Goal: Check status

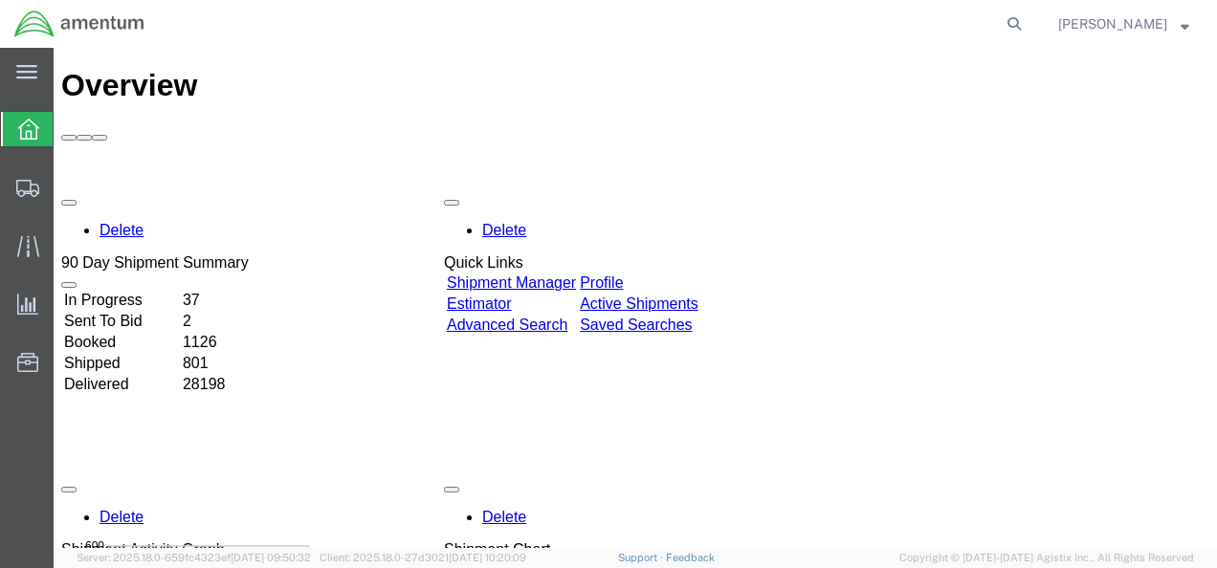
click at [938, 19] on agx-global-search at bounding box center [724, 24] width 612 height 48
click at [1028, 23] on icon at bounding box center [1014, 24] width 27 height 27
paste input "92152202464"
click at [455, 32] on input "92152202464" at bounding box center [710, 24] width 582 height 46
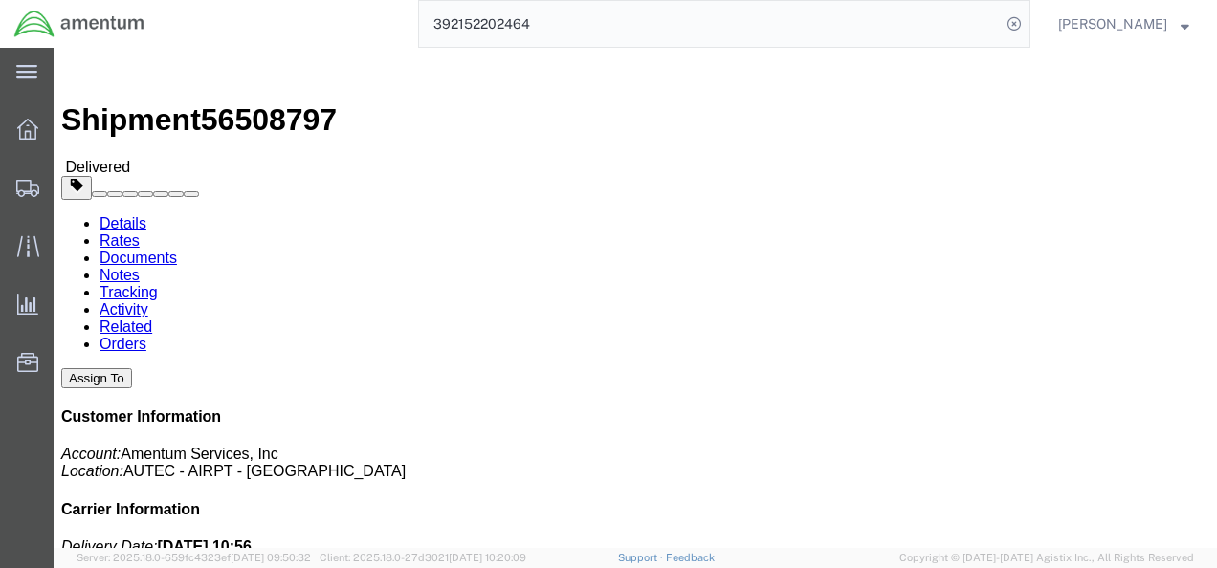
drag, startPoint x: 693, startPoint y: 223, endPoint x: 876, endPoint y: 231, distance: 183.9
click div "References Project Number: 4732.C0.03RU.13120301.900E0170 Department: Autec Shi…"
click div "Leg 1 - Small Parcel"
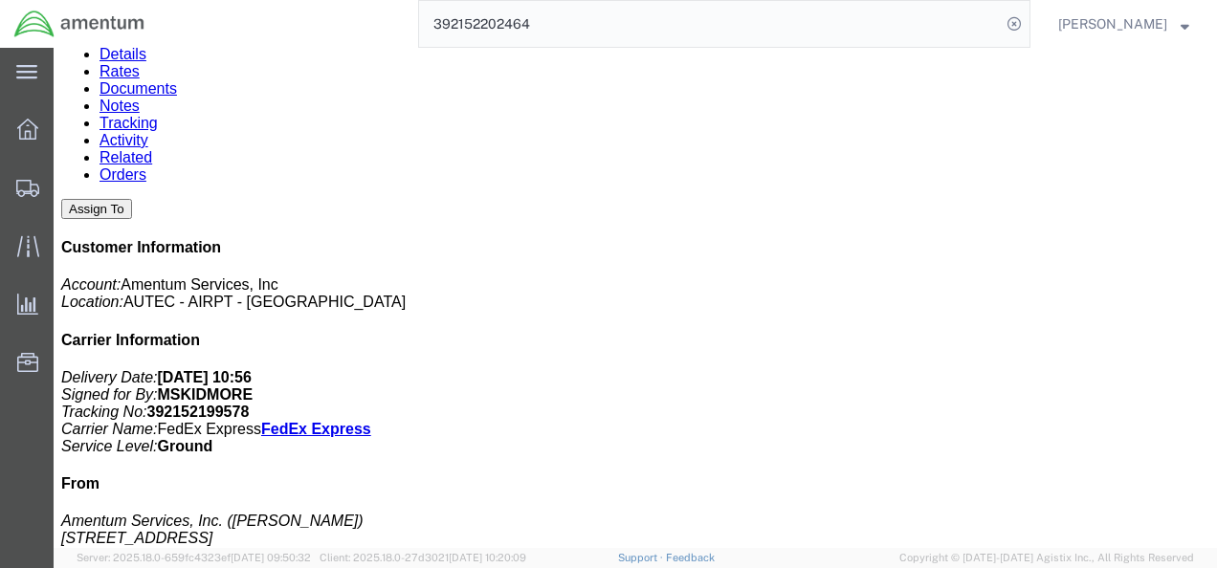
scroll to position [478, 0]
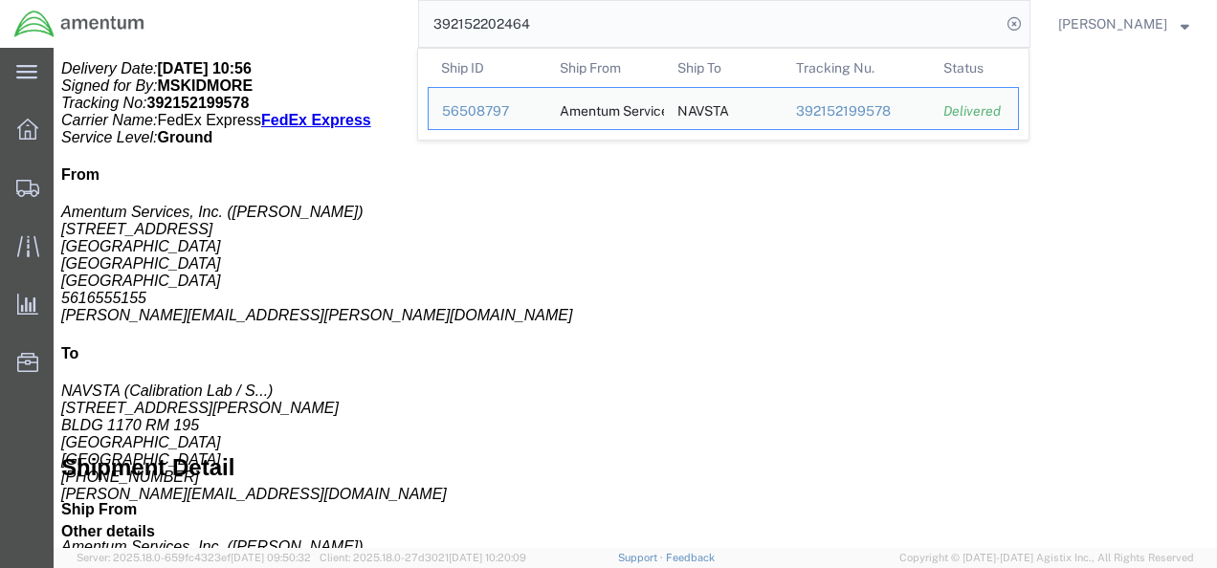
drag, startPoint x: 576, startPoint y: 25, endPoint x: 467, endPoint y: 20, distance: 109.2
click at [467, 20] on input "392152202464" at bounding box center [710, 24] width 582 height 46
paste input "1828857487"
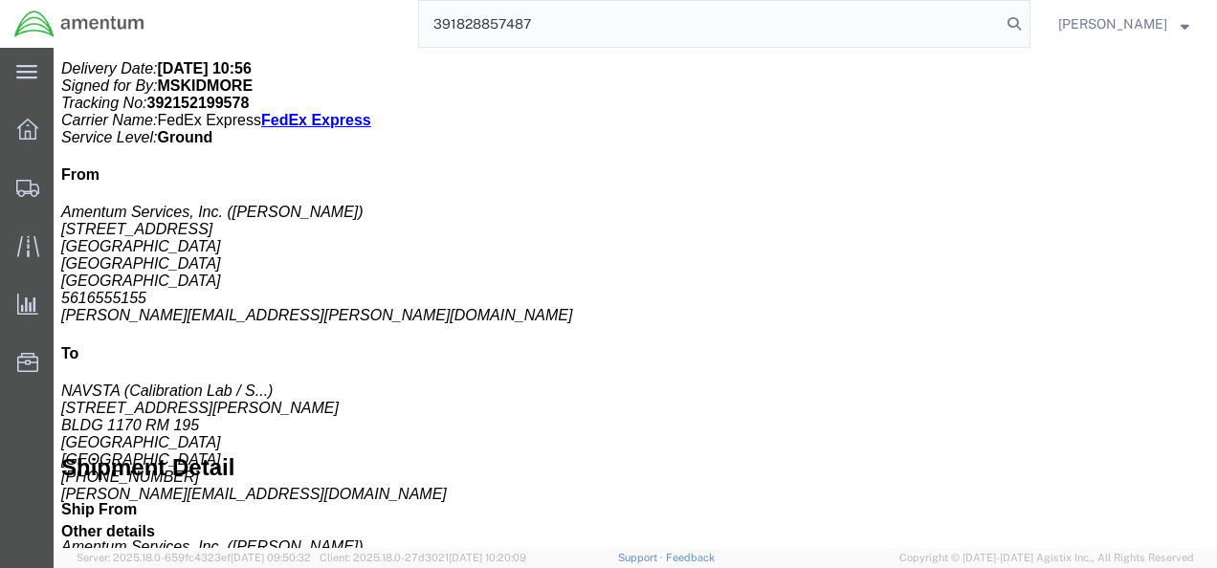
type input "391828857487"
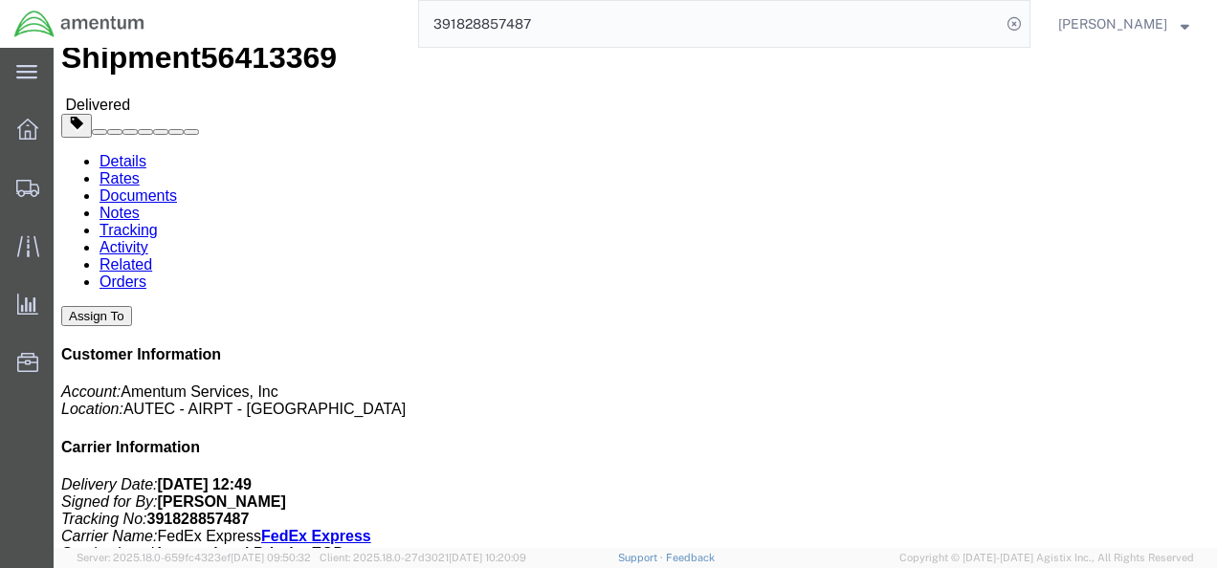
scroll to position [10, 0]
